Goal: Check status: Check status

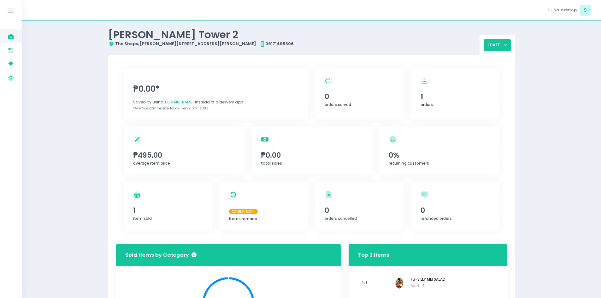
click at [443, 104] on div "orders Created with Sketch. 1 orders" at bounding box center [455, 93] width 88 height 51
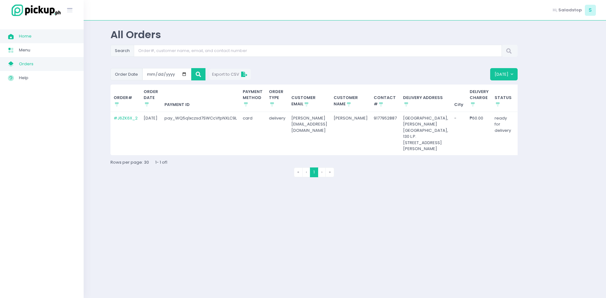
click at [20, 63] on span "Orders" at bounding box center [47, 64] width 57 height 8
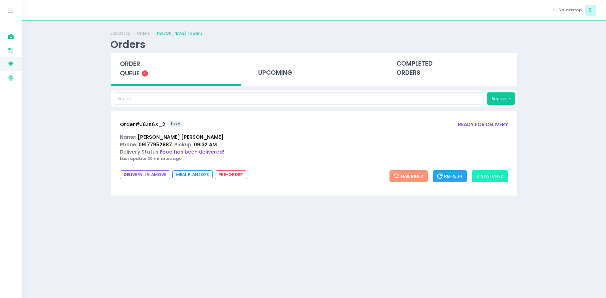
click at [491, 179] on button "dispatched" at bounding box center [490, 176] width 36 height 12
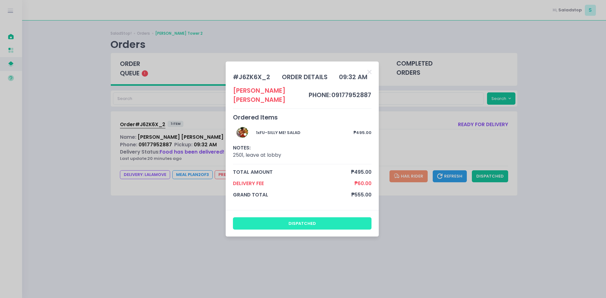
click at [313, 217] on button "dispatched" at bounding box center [302, 223] width 139 height 12
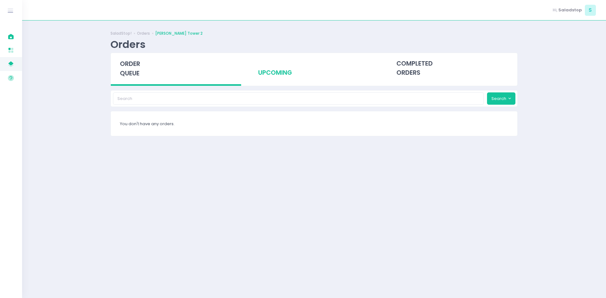
click at [261, 75] on div "upcoming" at bounding box center [314, 68] width 130 height 31
